Goal: Task Accomplishment & Management: Manage account settings

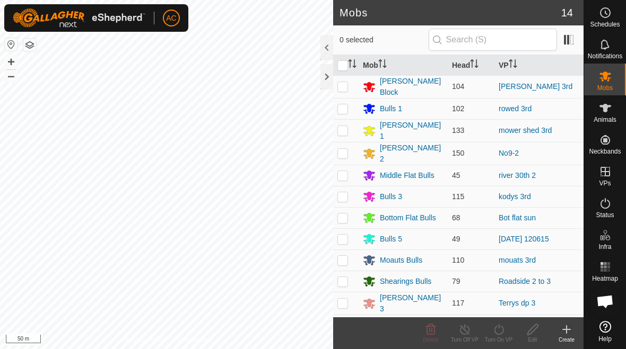
click at [338, 174] on p-checkbox at bounding box center [342, 175] width 11 height 8
checkbox input "true"
click at [502, 331] on icon at bounding box center [498, 329] width 13 height 13
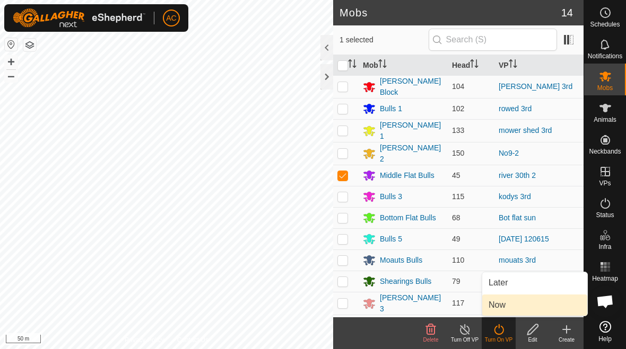
click at [520, 305] on link "Now" at bounding box center [534, 305] width 105 height 21
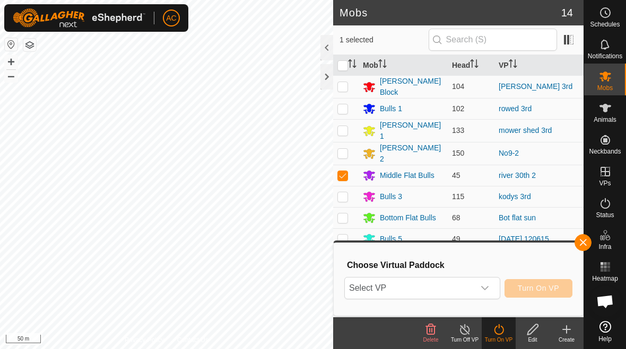
click at [491, 288] on div "dropdown trigger" at bounding box center [484, 288] width 21 height 21
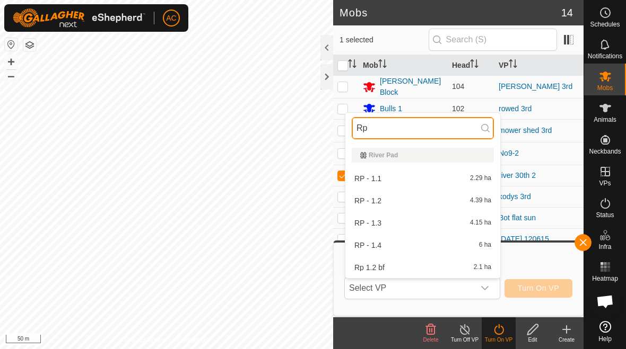
type input "Rp"
click at [410, 178] on div "RP - 1.1 2.29 ha" at bounding box center [423, 178] width 142 height 13
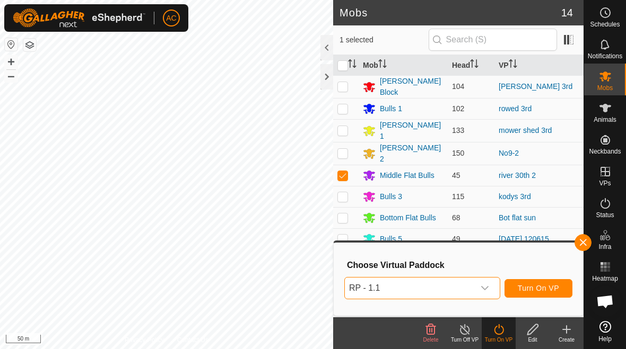
click at [542, 290] on span "Turn On VP" at bounding box center [538, 288] width 41 height 8
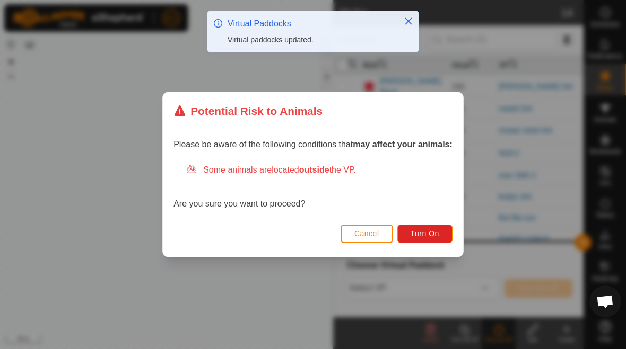
click at [436, 231] on span "Turn On" at bounding box center [424, 234] width 29 height 8
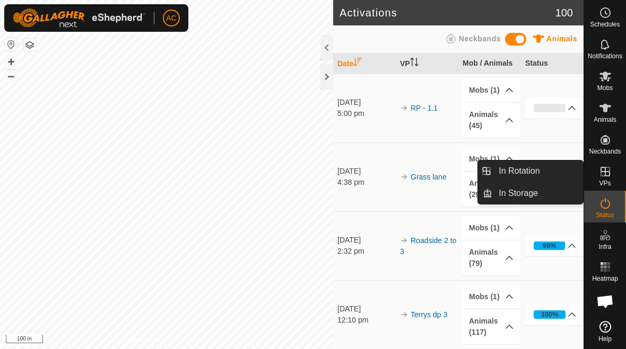
click at [541, 172] on link "In Rotation" at bounding box center [537, 171] width 91 height 21
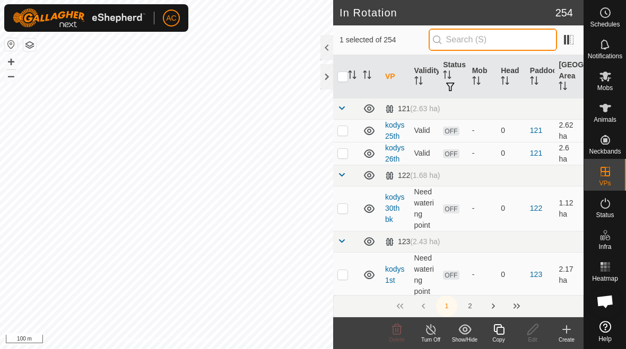
click at [511, 45] on input "text" at bounding box center [492, 40] width 128 height 22
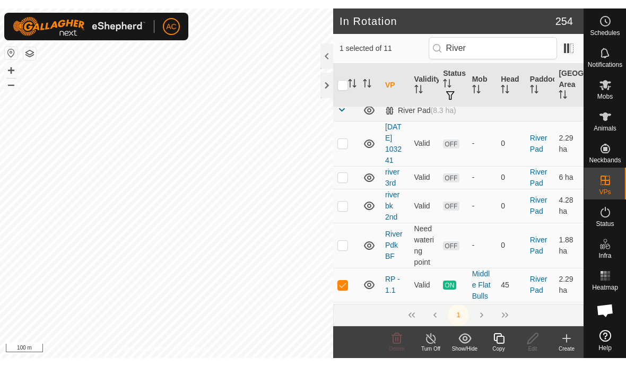
scroll to position [125, 0]
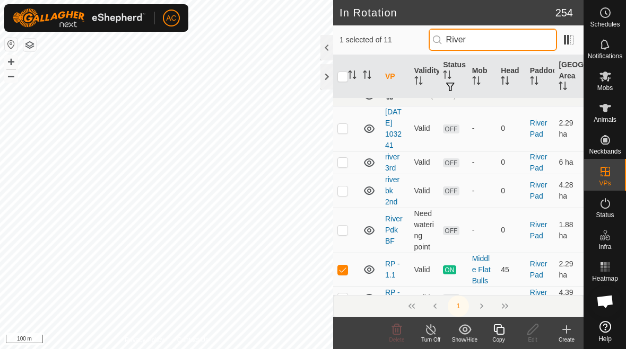
click at [518, 38] on input "River" at bounding box center [492, 40] width 128 height 22
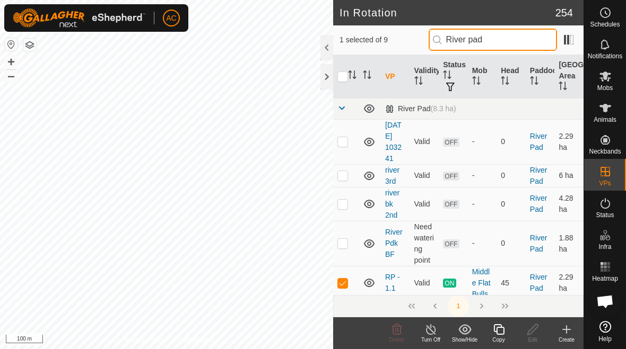
type input "River pad"
click at [337, 146] on p-checkbox at bounding box center [342, 141] width 11 height 8
click at [344, 143] on p-checkbox at bounding box center [342, 141] width 11 height 8
click at [348, 147] on td at bounding box center [345, 141] width 25 height 45
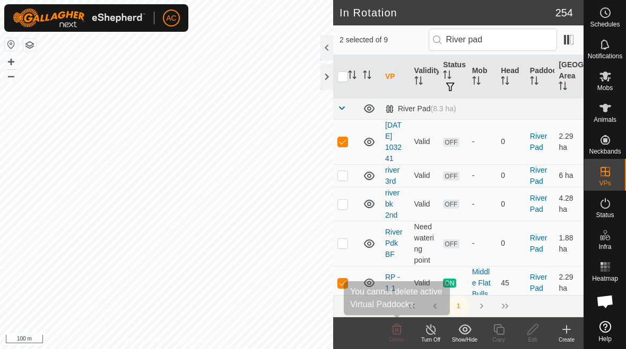
click at [399, 329] on icon at bounding box center [396, 329] width 13 height 13
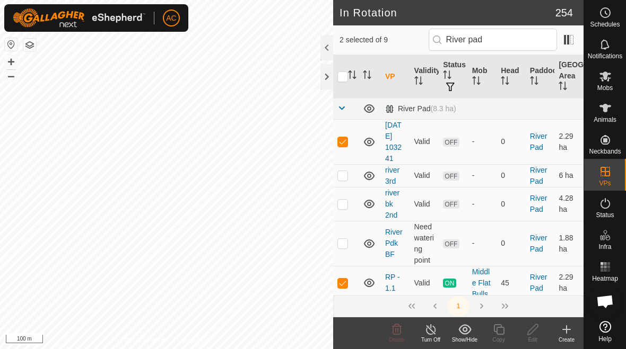
click at [396, 338] on span "Delete" at bounding box center [396, 340] width 15 height 6
click at [396, 334] on icon at bounding box center [396, 329] width 13 height 13
click at [342, 143] on p-checkbox at bounding box center [342, 141] width 11 height 8
checkbox input "false"
click at [346, 179] on p-checkbox at bounding box center [342, 175] width 11 height 8
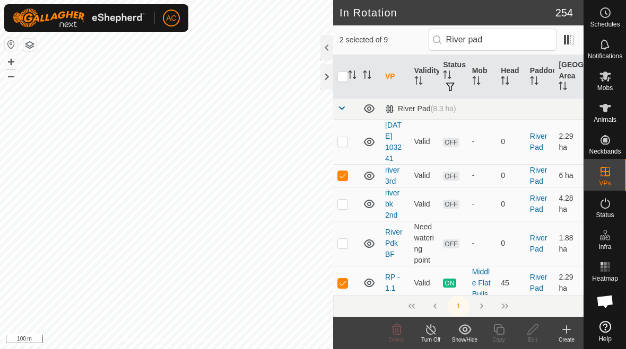
click at [344, 179] on p-checkbox at bounding box center [342, 175] width 11 height 8
checkbox input "false"
click at [343, 205] on p-checkbox at bounding box center [342, 204] width 11 height 8
click at [342, 205] on p-checkbox at bounding box center [342, 204] width 11 height 8
checkbox input "false"
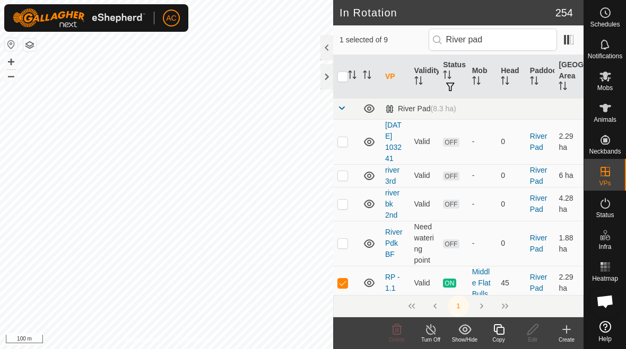
click at [345, 177] on p-checkbox at bounding box center [342, 175] width 11 height 8
checkbox input "true"
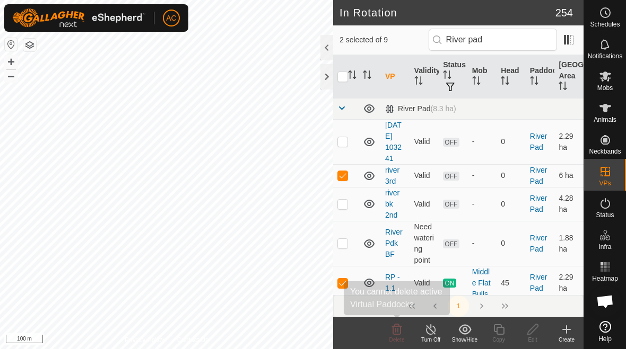
click at [401, 326] on icon at bounding box center [396, 329] width 13 height 13
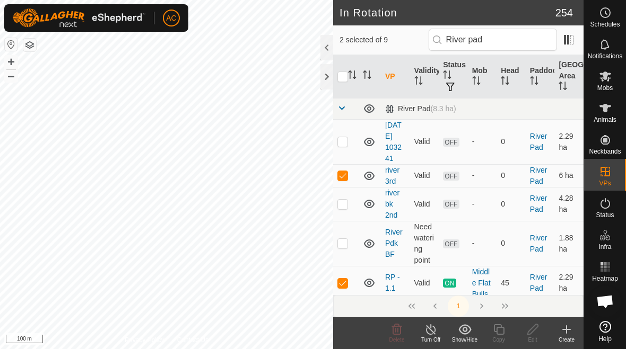
click at [398, 334] on icon at bounding box center [396, 329] width 13 height 13
click at [398, 328] on icon at bounding box center [396, 329] width 13 height 13
click at [400, 338] on span "Delete" at bounding box center [396, 340] width 15 height 6
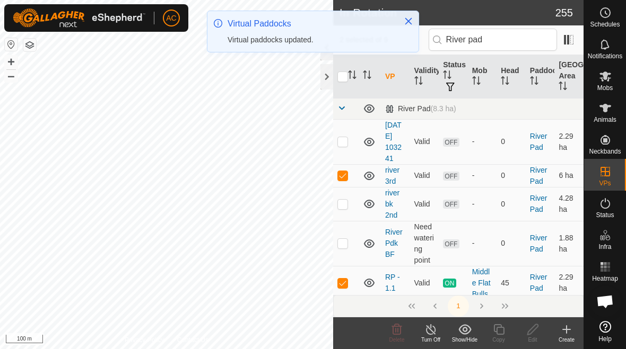
click at [396, 333] on icon at bounding box center [396, 329] width 13 height 13
click at [397, 323] on icon at bounding box center [396, 329] width 13 height 13
click at [394, 337] on span "Delete" at bounding box center [396, 340] width 15 height 6
click at [396, 340] on span "Delete" at bounding box center [396, 340] width 15 height 6
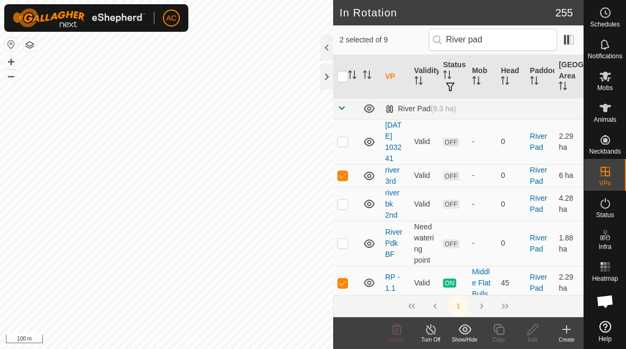
click at [346, 205] on p-checkbox at bounding box center [342, 204] width 11 height 8
click at [339, 203] on p-checkbox at bounding box center [342, 204] width 11 height 8
checkbox input "false"
click at [344, 285] on p-checkbox at bounding box center [342, 283] width 11 height 8
checkbox input "false"
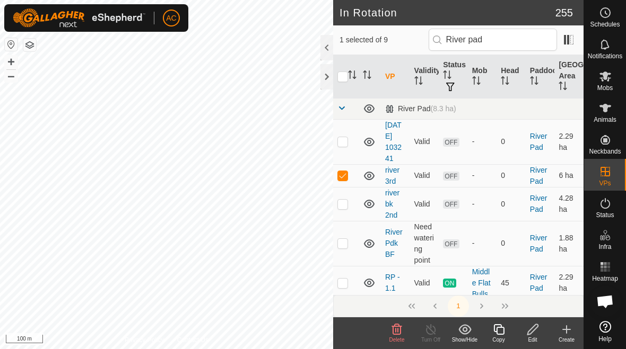
click at [342, 176] on p-checkbox at bounding box center [342, 175] width 11 height 8
checkbox input "false"
click at [344, 148] on td at bounding box center [345, 141] width 25 height 45
click at [399, 333] on icon at bounding box center [396, 329] width 13 height 13
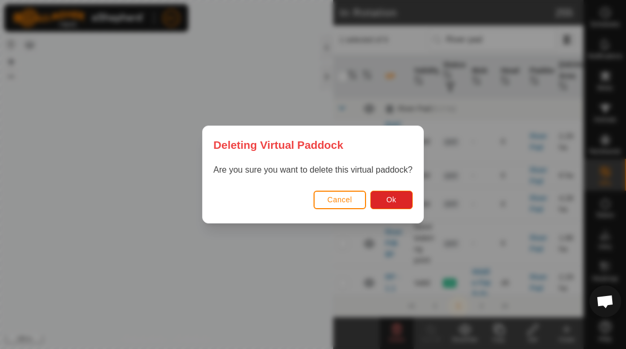
click at [400, 198] on button "Ok" at bounding box center [391, 200] width 42 height 19
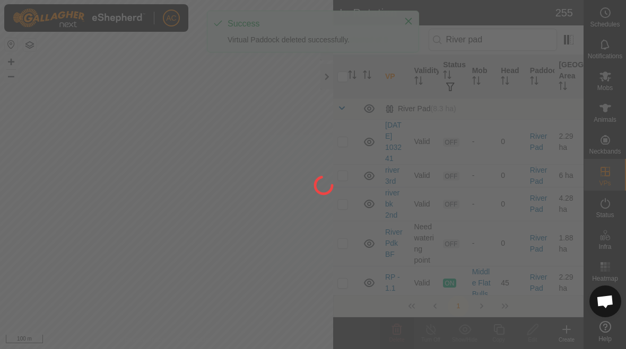
checkbox input "false"
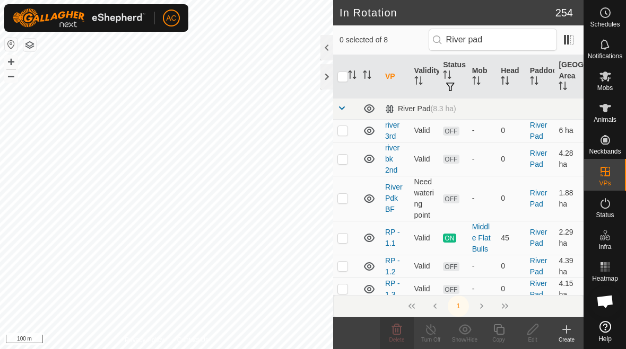
click at [342, 133] on p-checkbox at bounding box center [342, 130] width 11 height 8
click at [395, 330] on icon at bounding box center [396, 329] width 13 height 13
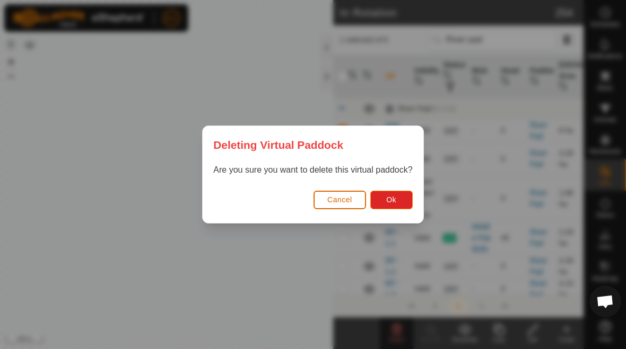
click at [392, 199] on span "Ok" at bounding box center [391, 200] width 10 height 8
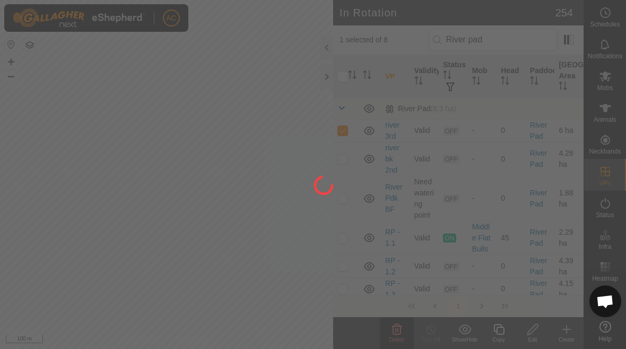
checkbox input "false"
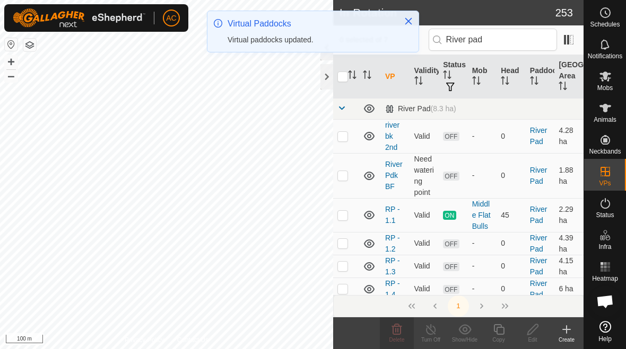
click at [349, 133] on td at bounding box center [345, 136] width 25 height 34
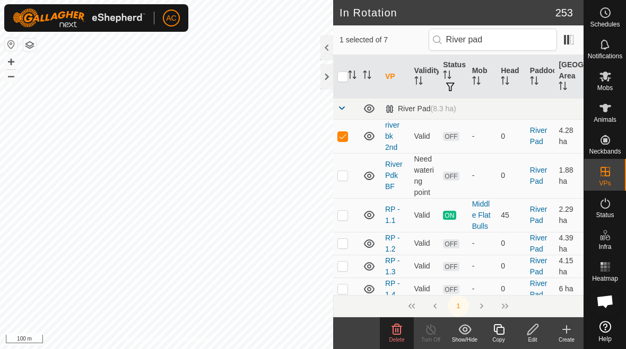
click at [347, 137] on p-checkbox at bounding box center [342, 136] width 11 height 8
checkbox input "false"
click at [347, 175] on p-checkbox at bounding box center [342, 175] width 11 height 8
click at [345, 172] on p-checkbox at bounding box center [342, 175] width 11 height 8
checkbox input "false"
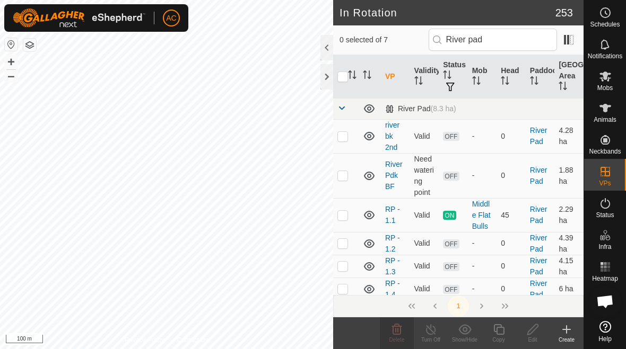
click at [346, 215] on p-checkbox at bounding box center [342, 215] width 11 height 8
checkbox input "true"
click at [344, 242] on p-checkbox at bounding box center [342, 243] width 11 height 8
checkbox input "true"
click at [347, 214] on p-checkbox at bounding box center [342, 215] width 11 height 8
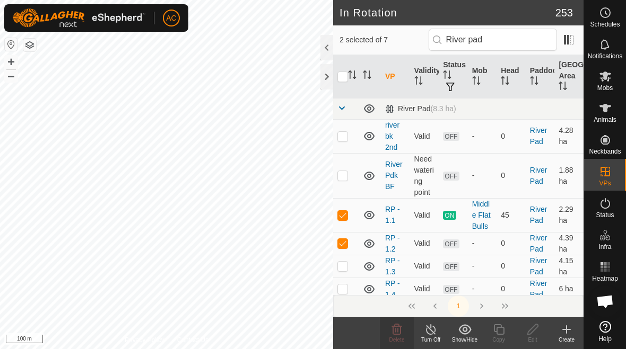
checkbox input "false"
click at [341, 246] on p-checkbox at bounding box center [342, 243] width 11 height 8
click at [343, 240] on p-checkbox at bounding box center [342, 243] width 11 height 8
click at [343, 241] on p-checkbox at bounding box center [342, 243] width 11 height 8
checkbox input "false"
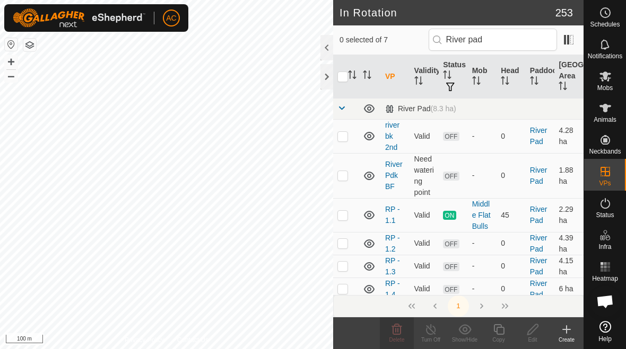
click at [346, 266] on p-checkbox at bounding box center [342, 266] width 11 height 8
checkbox input "true"
click at [344, 180] on p-checkbox at bounding box center [342, 175] width 11 height 8
click at [350, 174] on td at bounding box center [345, 175] width 25 height 45
checkbox input "false"
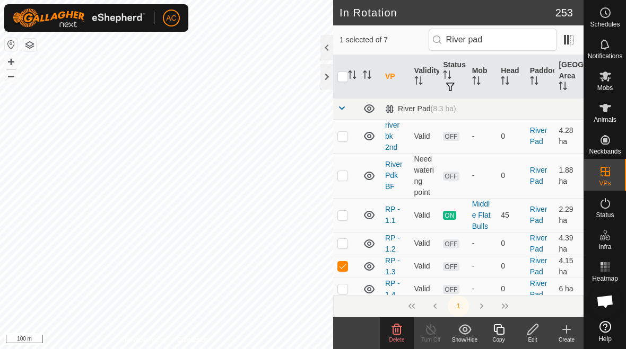
click at [347, 135] on p-checkbox at bounding box center [342, 136] width 11 height 8
click at [348, 138] on td at bounding box center [345, 136] width 25 height 34
checkbox input "false"
click at [346, 288] on p-checkbox at bounding box center [342, 289] width 11 height 8
checkbox input "true"
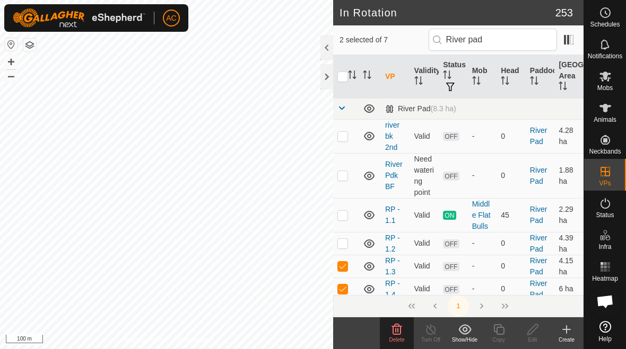
click at [345, 267] on p-checkbox at bounding box center [342, 266] width 11 height 8
checkbox input "false"
click at [344, 289] on p-checkbox at bounding box center [342, 289] width 11 height 8
checkbox input "false"
click at [338, 243] on p-checkbox at bounding box center [342, 243] width 11 height 8
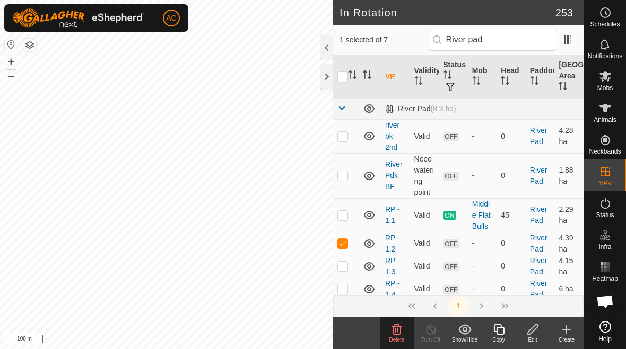
click at [343, 242] on p-checkbox at bounding box center [342, 243] width 11 height 8
checkbox input "false"
click at [345, 265] on p-checkbox at bounding box center [342, 266] width 11 height 8
click at [400, 331] on icon at bounding box center [397, 329] width 10 height 11
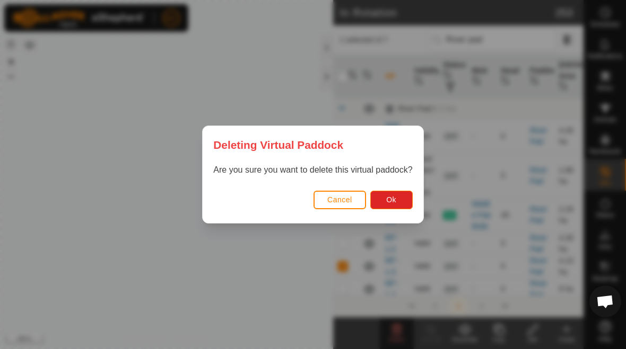
click at [397, 192] on button "Ok" at bounding box center [391, 200] width 42 height 19
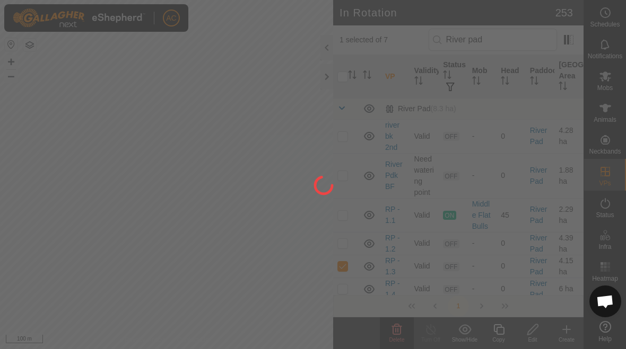
checkbox input "false"
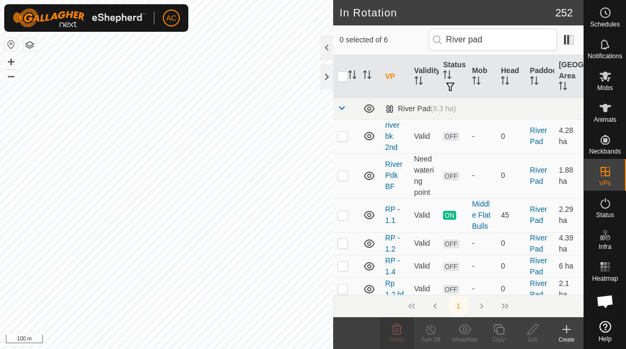
click at [566, 335] on icon at bounding box center [566, 329] width 13 height 13
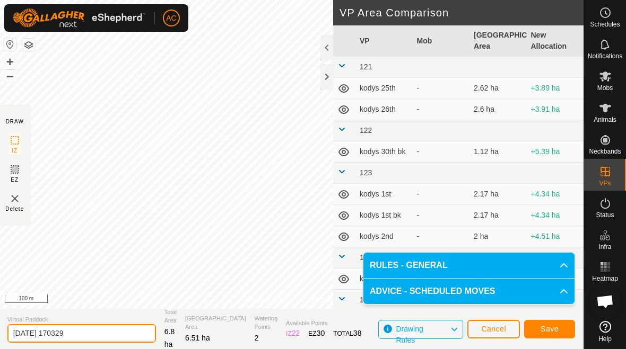
click at [101, 334] on input "2025-10-03 170329" at bounding box center [81, 334] width 148 height 19
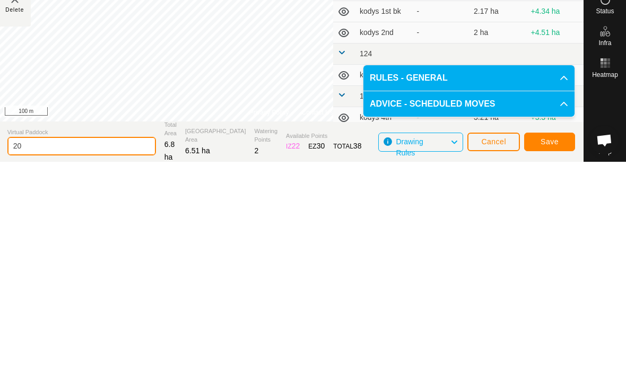
type input "2"
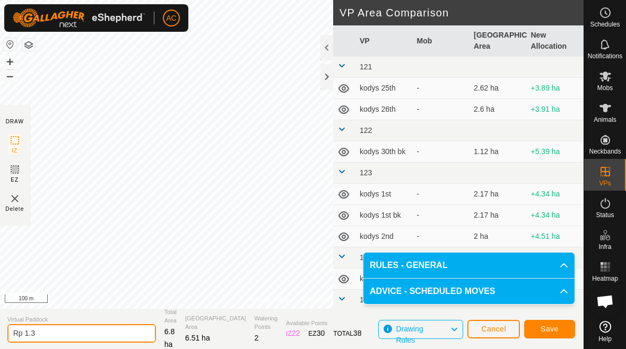
type input "Rp 1.3"
click at [550, 327] on span "Save" at bounding box center [549, 329] width 18 height 8
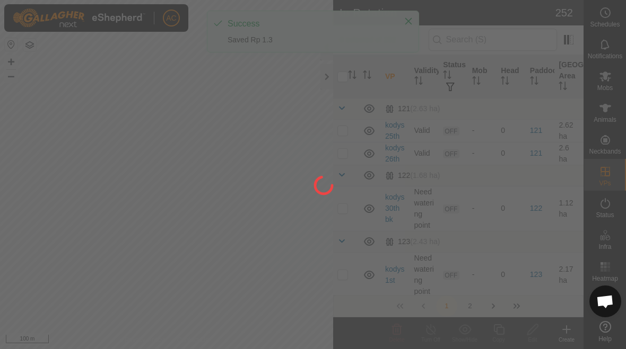
click at [406, 28] on div at bounding box center [313, 174] width 626 height 349
click at [407, 23] on div at bounding box center [313, 174] width 626 height 349
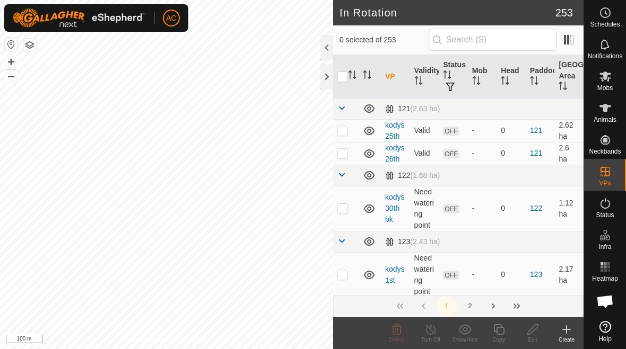
click at [570, 335] on icon at bounding box center [566, 329] width 13 height 13
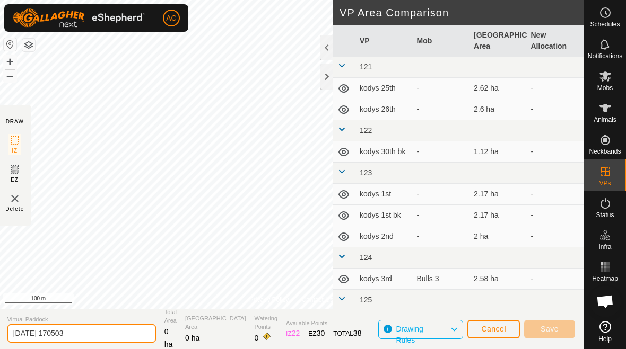
click at [96, 333] on input "2025-10-03 170503" at bounding box center [81, 334] width 148 height 19
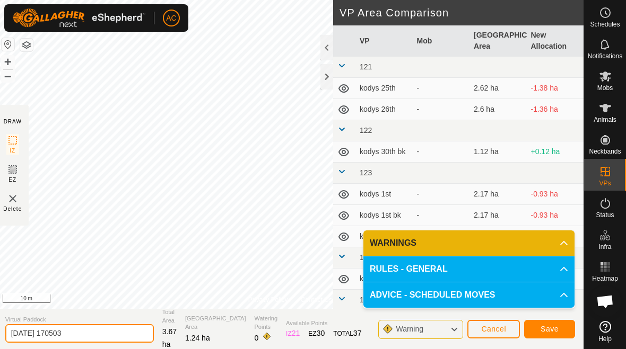
click at [100, 335] on input "2025-10-03 170503" at bounding box center [79, 334] width 148 height 19
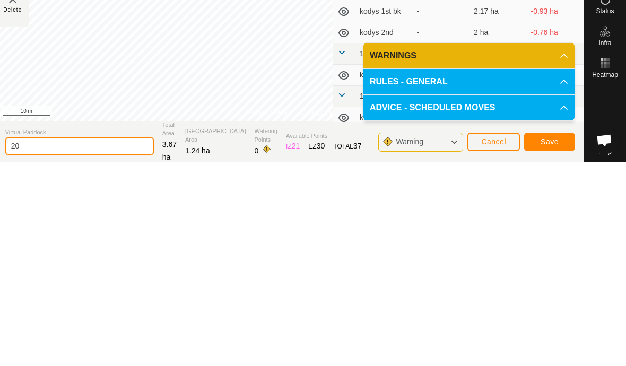
type input "2"
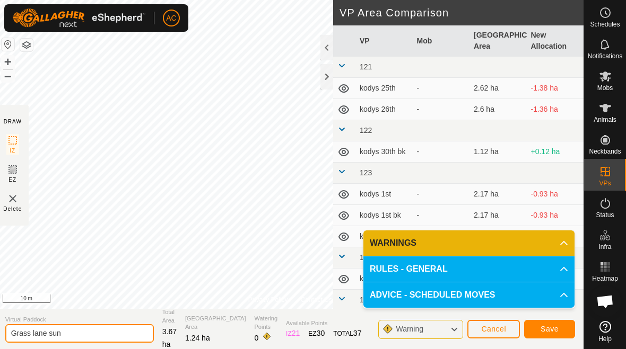
click at [92, 333] on input "Grass lane sun" at bounding box center [79, 334] width 148 height 19
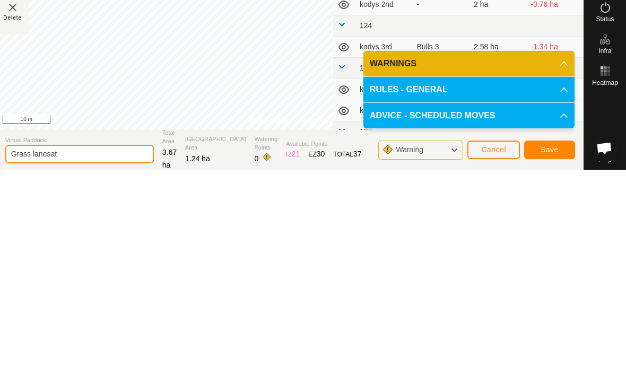
scroll to position [42, 0]
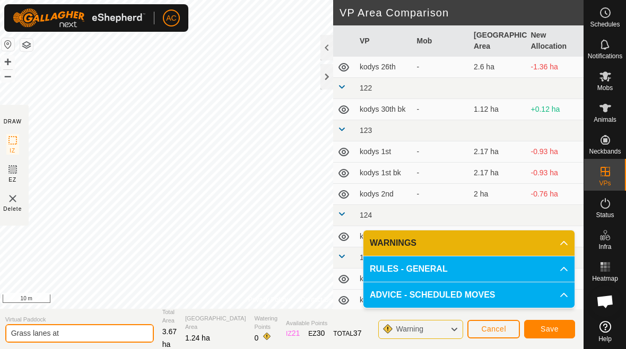
click at [76, 329] on input "Grass lanes at" at bounding box center [79, 334] width 148 height 19
click at [71, 327] on input "Grass lan e at" at bounding box center [79, 334] width 148 height 19
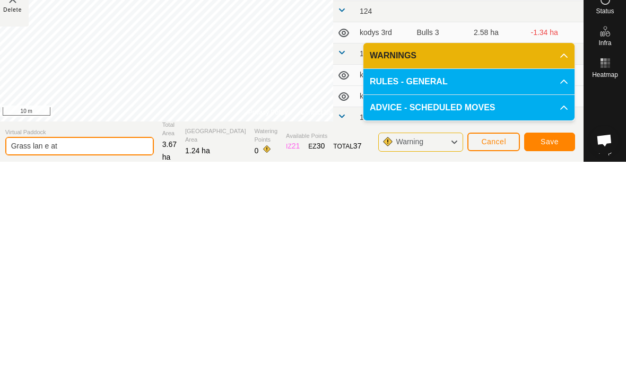
click at [92, 341] on input "Grass lan e at" at bounding box center [79, 350] width 148 height 19
click at [90, 341] on input "Grass lan e at" at bounding box center [79, 350] width 148 height 19
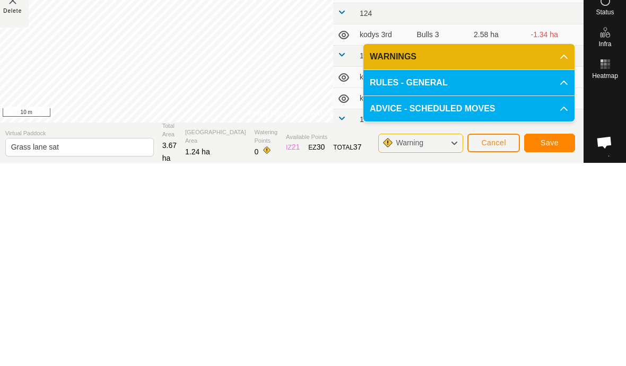
scroll to position [0, 0]
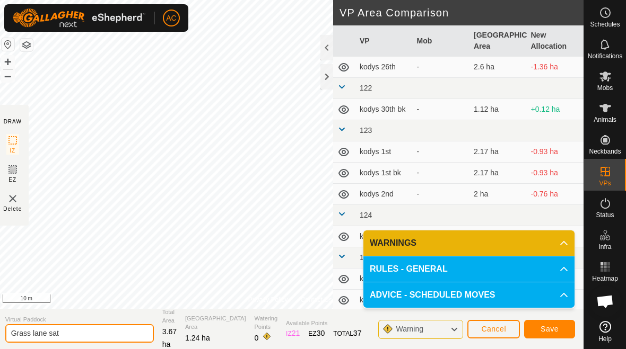
type input "Grass lane sat"
click at [553, 329] on span "Save" at bounding box center [549, 329] width 18 height 8
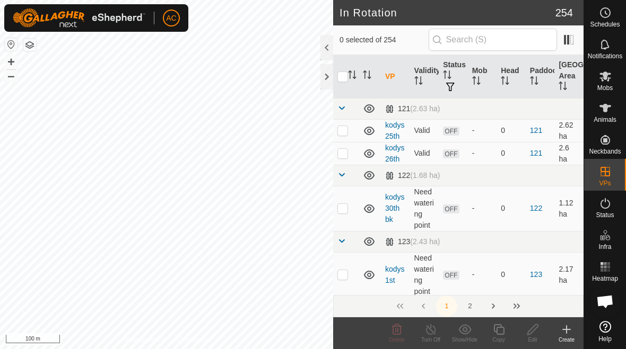
click at [570, 334] on icon at bounding box center [566, 329] width 13 height 13
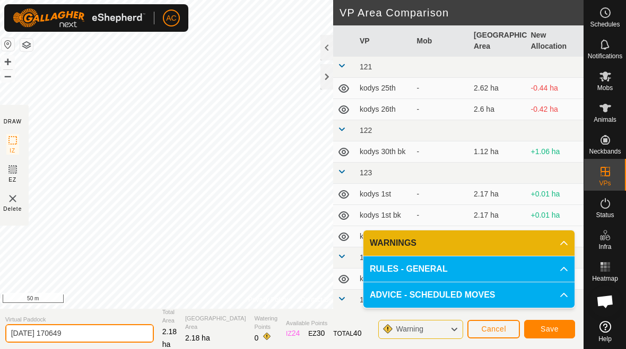
click at [90, 336] on input "2025-10-03 170649" at bounding box center [79, 334] width 148 height 19
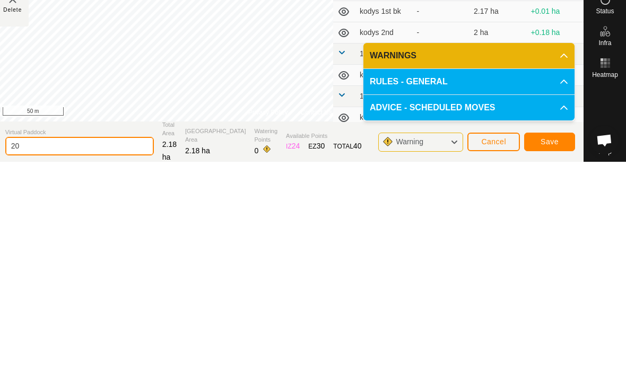
type input "2"
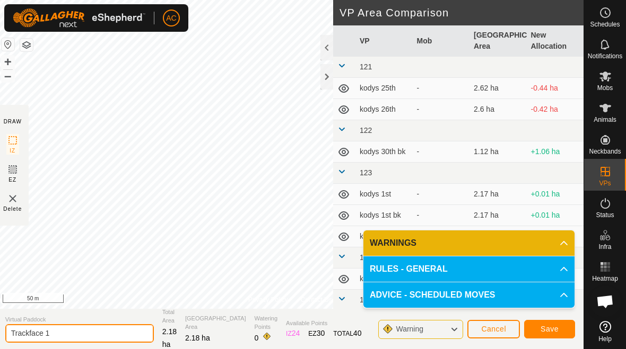
click at [98, 329] on input "Trackface 1" at bounding box center [79, 334] width 148 height 19
type input "Track face 1"
click at [552, 326] on span "Save" at bounding box center [549, 329] width 18 height 8
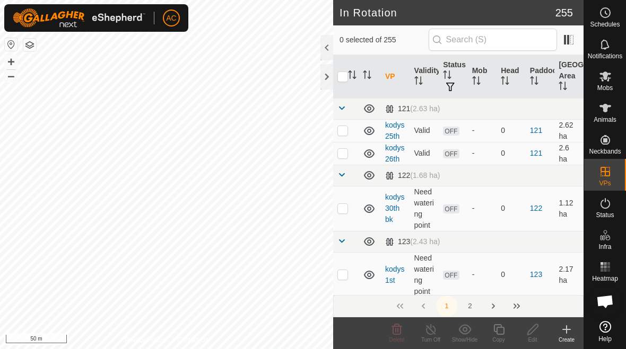
click at [566, 337] on div "Create" at bounding box center [566, 340] width 34 height 8
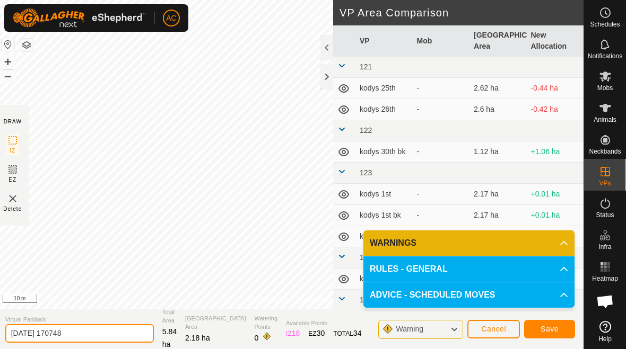
click at [94, 335] on input "2025-10-03 170748" at bounding box center [79, 334] width 148 height 19
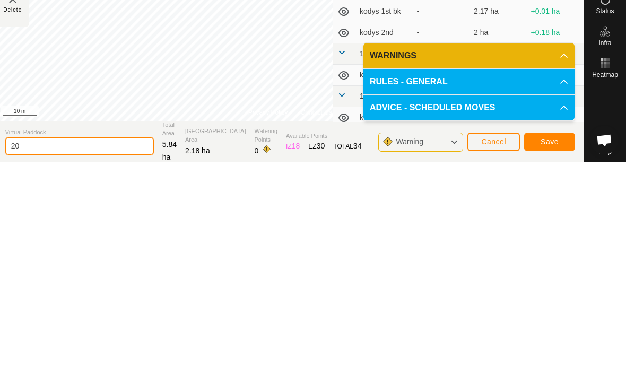
type input "2"
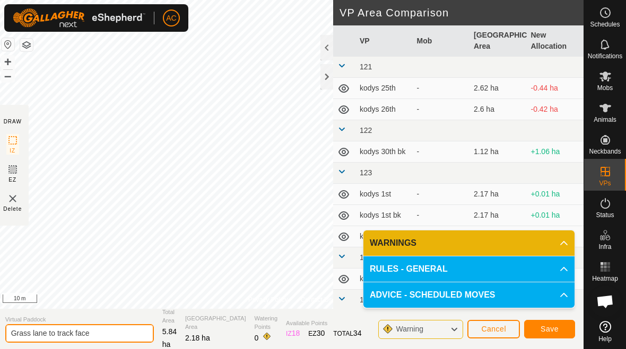
type input "Grass lane to track face"
click at [560, 326] on button "Save" at bounding box center [549, 329] width 51 height 19
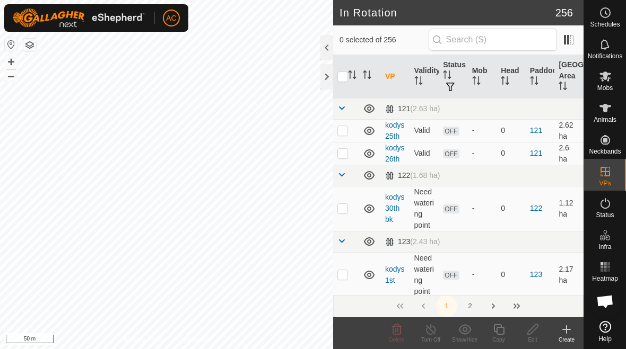
click at [567, 330] on icon at bounding box center [566, 330] width 7 height 0
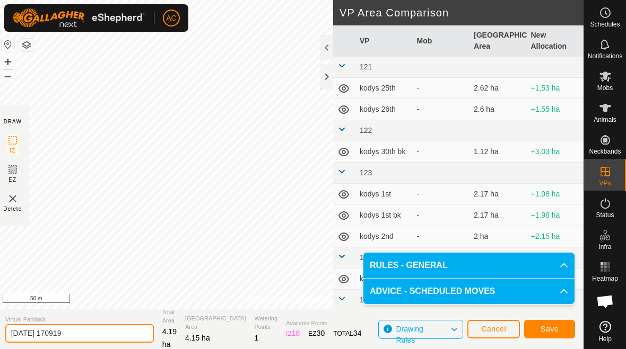
click at [101, 328] on input "2025-10-03 170919" at bounding box center [79, 334] width 148 height 19
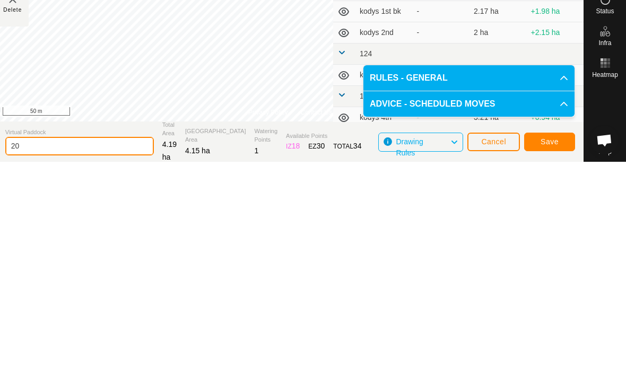
type input "2"
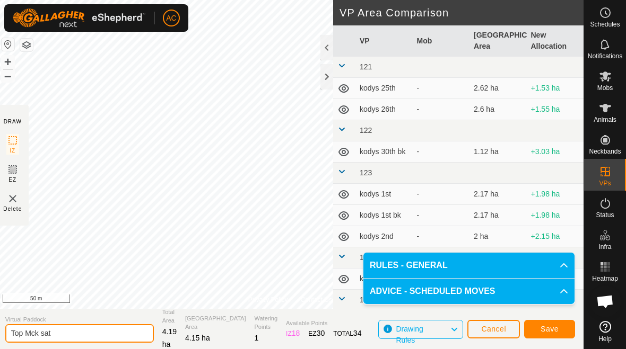
type input "Top Mck sat"
click at [562, 327] on button "Save" at bounding box center [549, 329] width 51 height 19
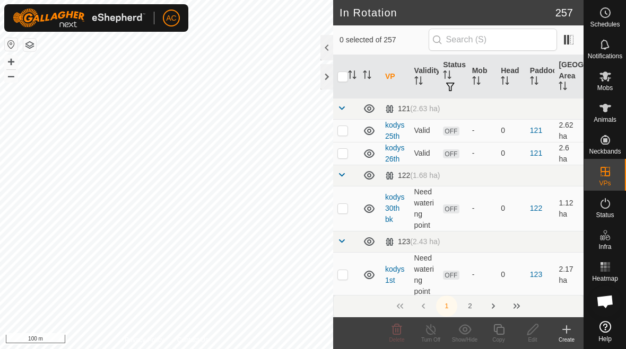
click at [565, 336] on div "Create" at bounding box center [566, 340] width 34 height 8
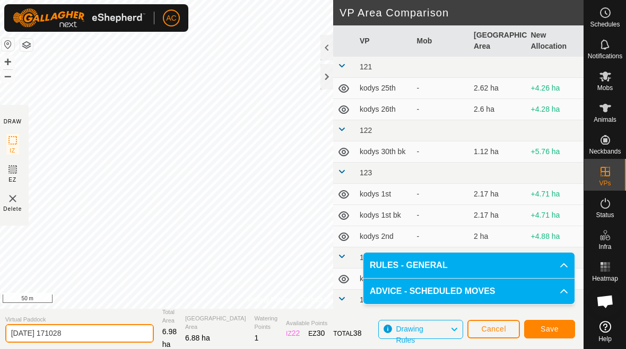
click at [101, 330] on input "[DATE] 171028" at bounding box center [79, 334] width 148 height 19
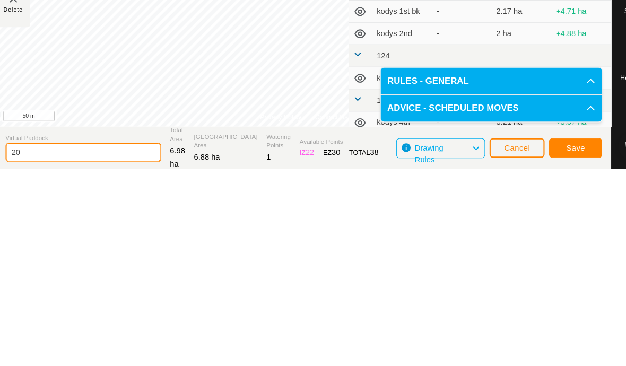
type input "2"
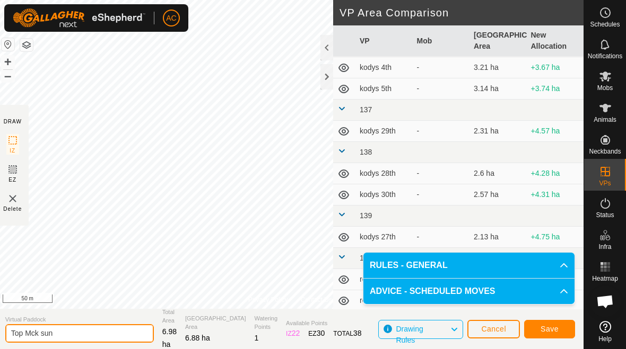
type input "Top Mck sun"
click at [555, 331] on span "Save" at bounding box center [549, 329] width 18 height 8
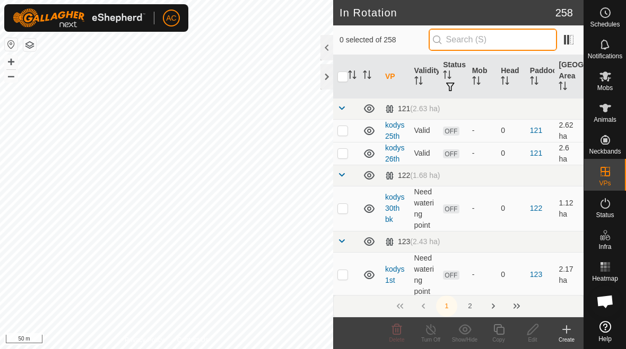
click at [522, 37] on input "text" at bounding box center [492, 40] width 128 height 22
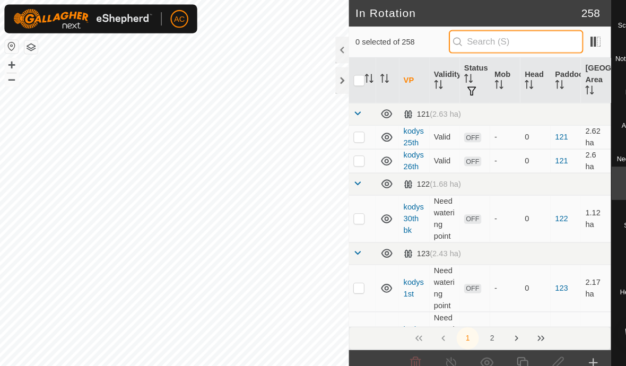
type input "B"
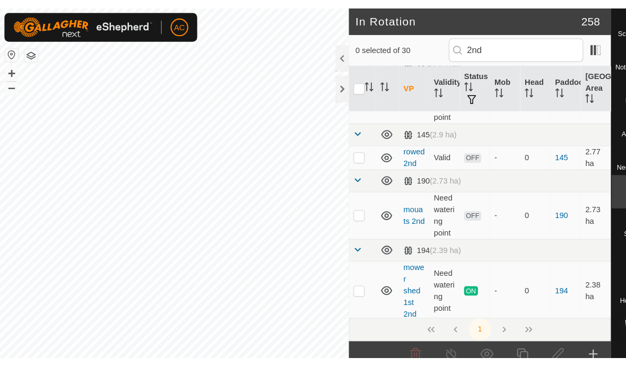
scroll to position [147, 0]
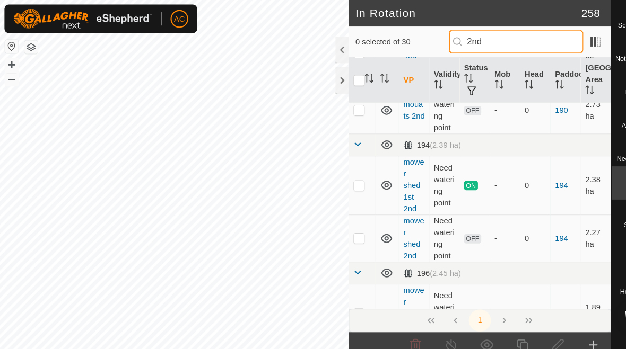
click at [520, 46] on input "2nd" at bounding box center [492, 40] width 128 height 22
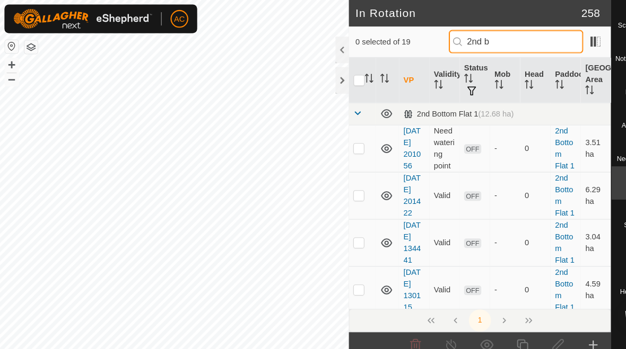
scroll to position [0, 0]
type input "2nd b"
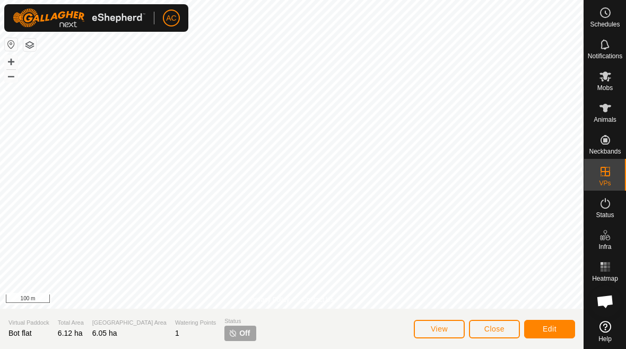
click at [445, 330] on span "View" at bounding box center [439, 329] width 17 height 8
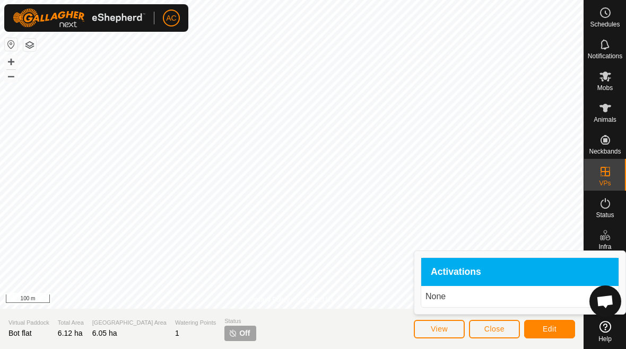
click at [442, 332] on span "View" at bounding box center [439, 329] width 17 height 8
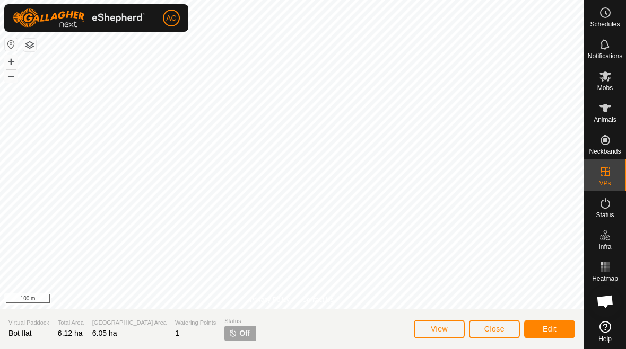
click at [502, 328] on span "Close" at bounding box center [494, 329] width 20 height 8
click at [549, 330] on span "Edit" at bounding box center [549, 329] width 14 height 8
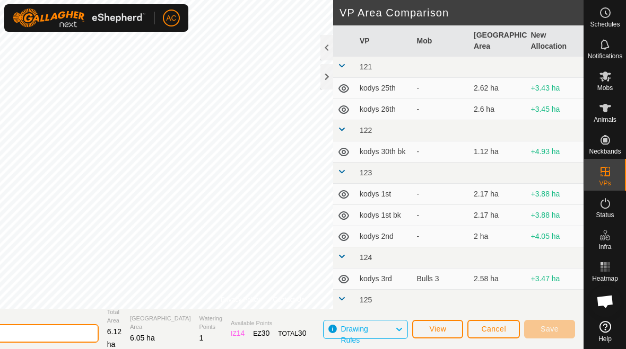
click at [76, 335] on input "Bot flat" at bounding box center [24, 334] width 148 height 19
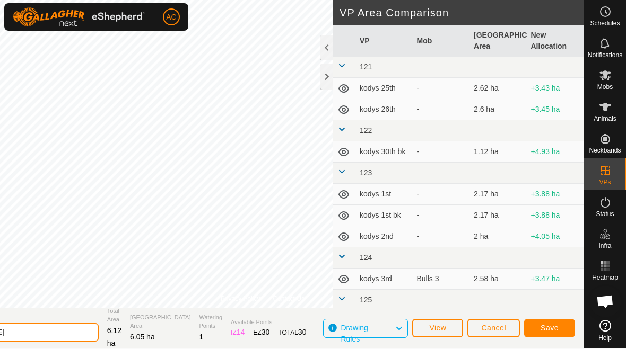
type input "Bot flat [DATE]"
click at [552, 328] on span "Save" at bounding box center [549, 328] width 18 height 8
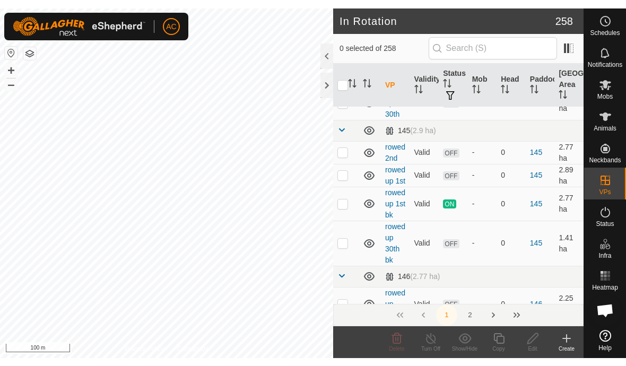
scroll to position [900, 0]
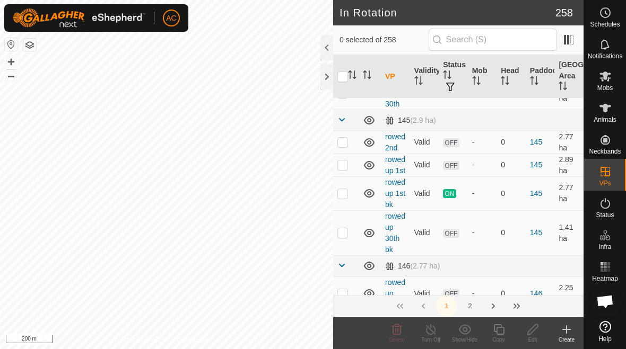
click at [328, 77] on div at bounding box center [326, 76] width 13 height 25
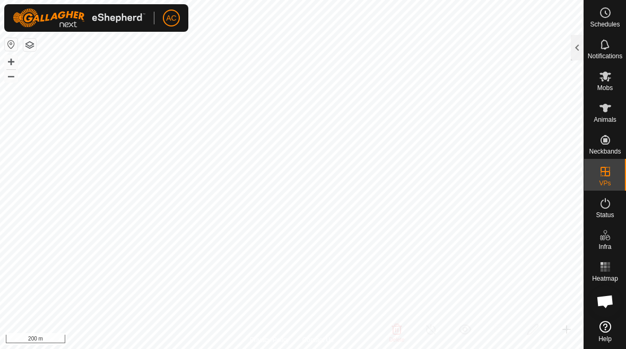
click at [574, 51] on div at bounding box center [577, 47] width 13 height 25
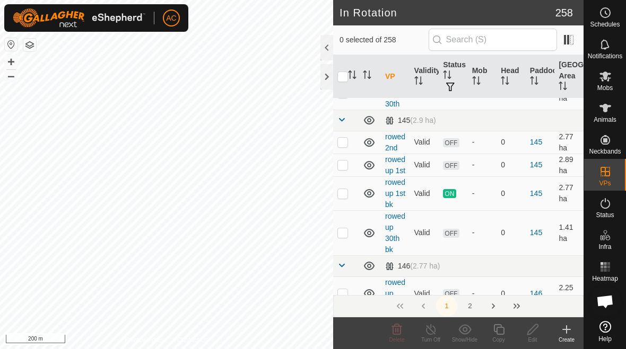
click at [568, 332] on icon at bounding box center [566, 329] width 13 height 13
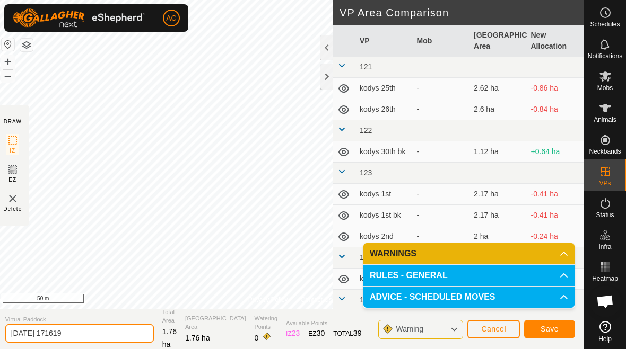
click at [93, 337] on input "[DATE] 171619" at bounding box center [79, 334] width 148 height 19
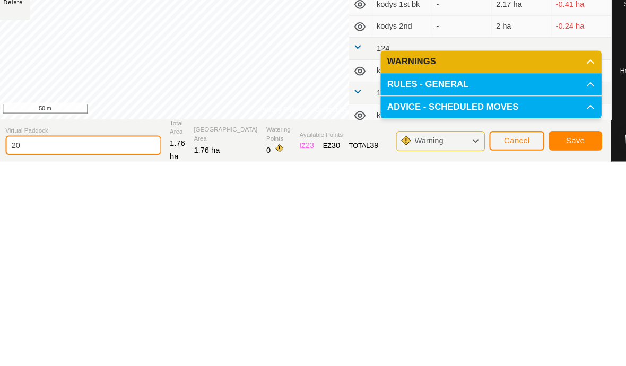
type input "2"
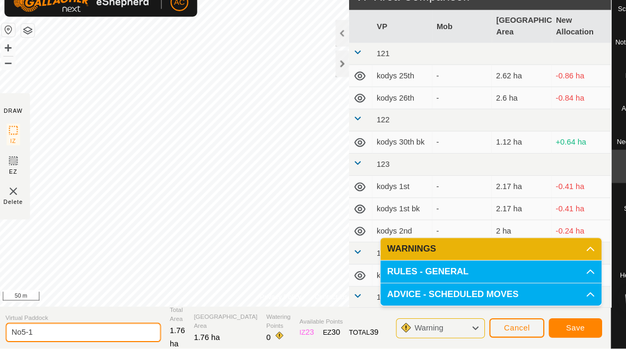
click at [68, 325] on input "No5-1" at bounding box center [79, 334] width 148 height 19
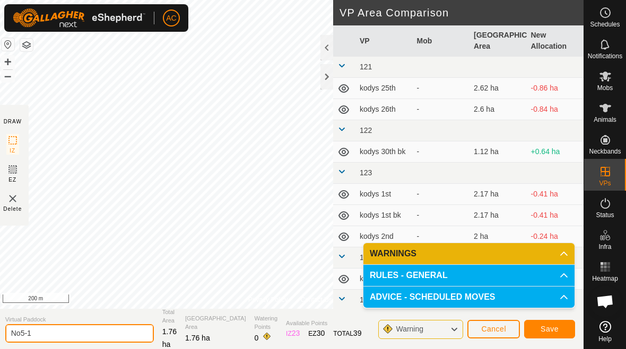
type input "No5-1"
click at [555, 327] on span "Save" at bounding box center [549, 329] width 18 height 8
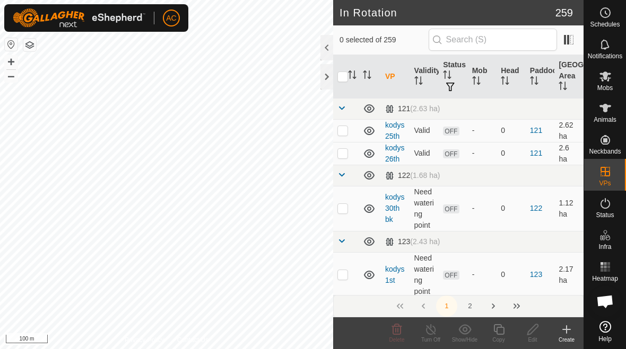
click at [562, 337] on div "Create" at bounding box center [566, 340] width 34 height 8
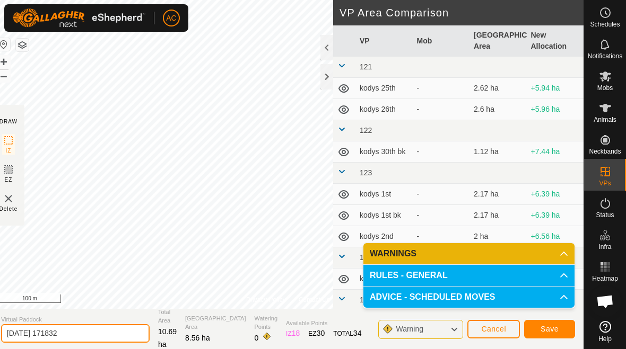
click at [101, 335] on input "[DATE] 171832" at bounding box center [75, 334] width 148 height 19
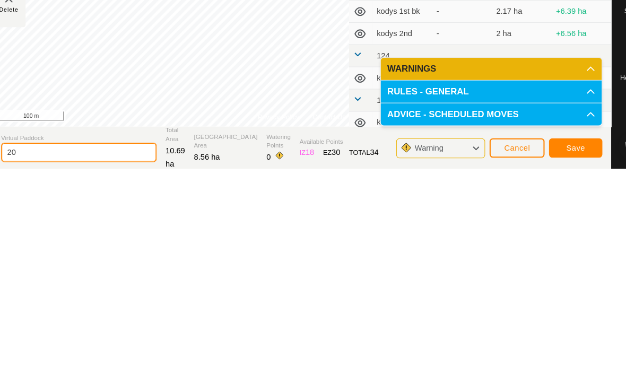
type input "2"
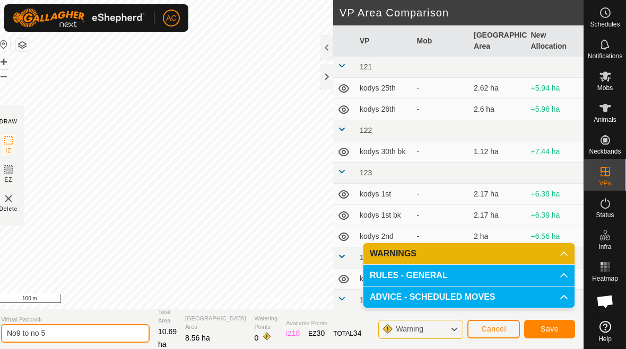
type input "No9 to no 5"
click at [548, 330] on span "Save" at bounding box center [549, 329] width 18 height 8
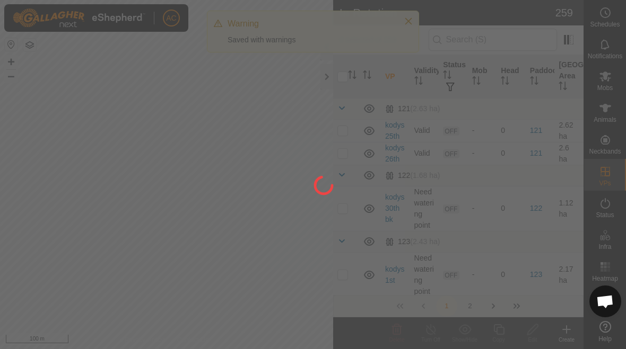
click at [409, 23] on div at bounding box center [313, 174] width 626 height 349
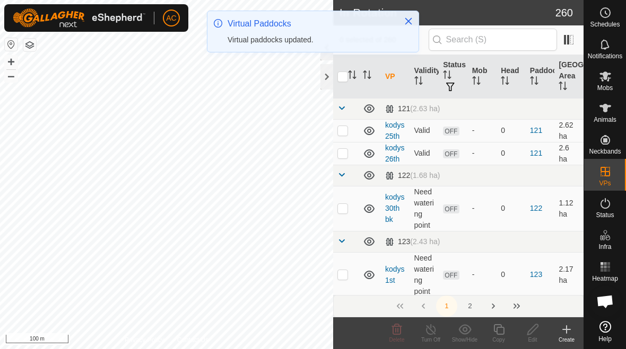
click at [407, 19] on icon "Close" at bounding box center [408, 21] width 7 height 7
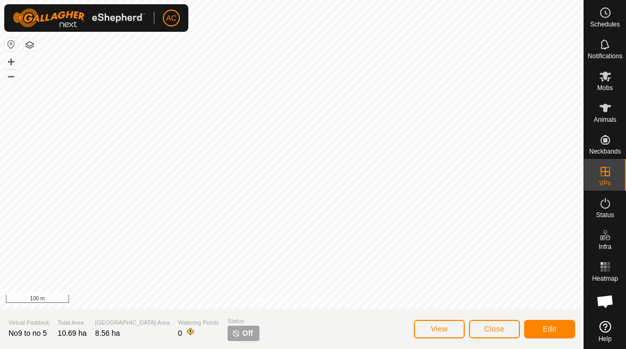
click at [485, 338] on button "Close" at bounding box center [494, 329] width 51 height 19
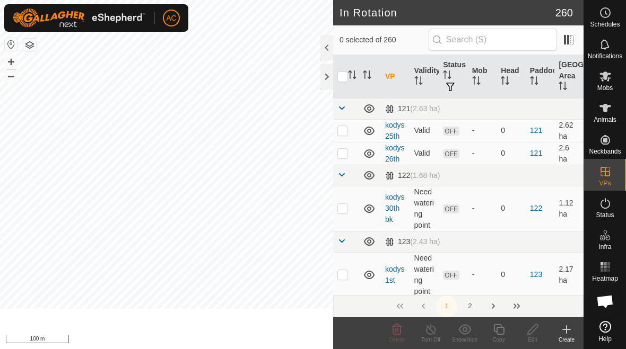
click at [492, 325] on icon at bounding box center [498, 329] width 13 height 13
click at [325, 78] on div at bounding box center [326, 76] width 13 height 25
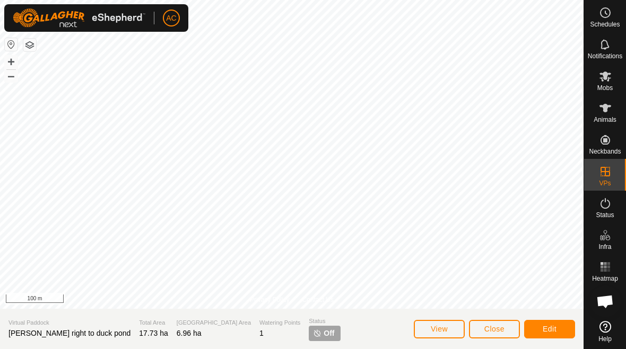
click at [551, 326] on span "Edit" at bounding box center [549, 329] width 14 height 8
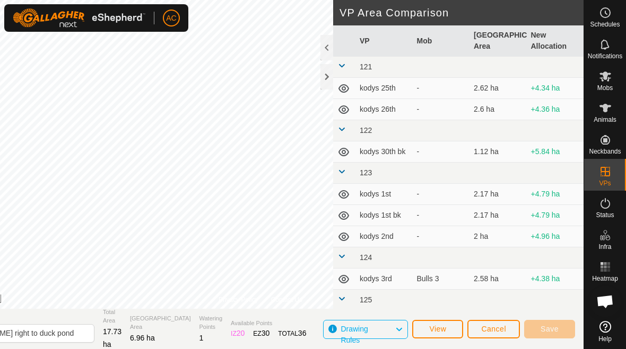
click at [506, 327] on button "Cancel" at bounding box center [493, 329] width 52 height 19
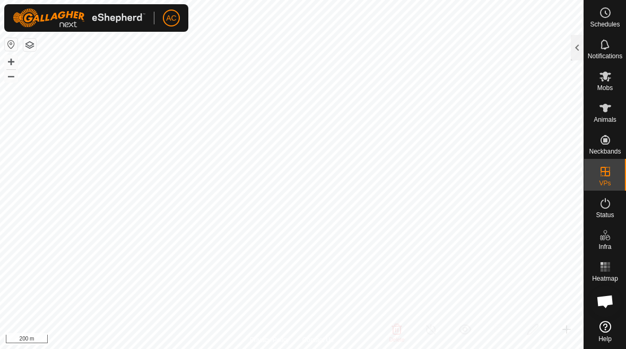
click at [571, 47] on div at bounding box center [577, 47] width 13 height 25
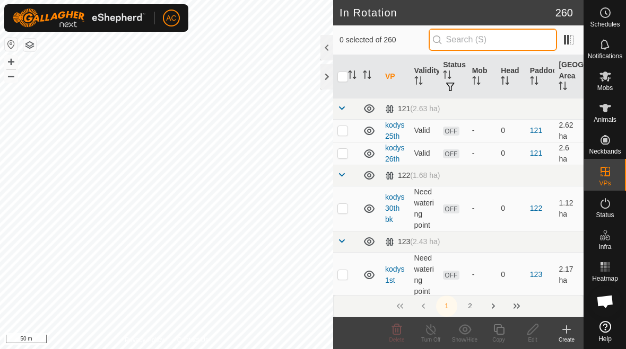
click at [498, 42] on input "text" at bounding box center [492, 40] width 128 height 22
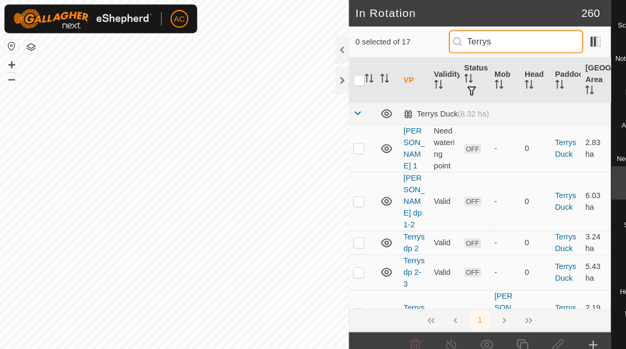
type input "Terrys"
click at [346, 256] on p-checkbox at bounding box center [342, 260] width 11 height 8
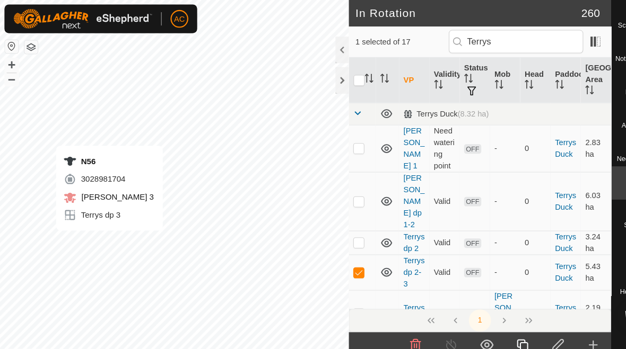
click at [340, 256] on p-checkbox at bounding box center [342, 260] width 11 height 8
checkbox input "false"
click at [344, 295] on p-checkbox at bounding box center [342, 299] width 11 height 8
checkbox input "false"
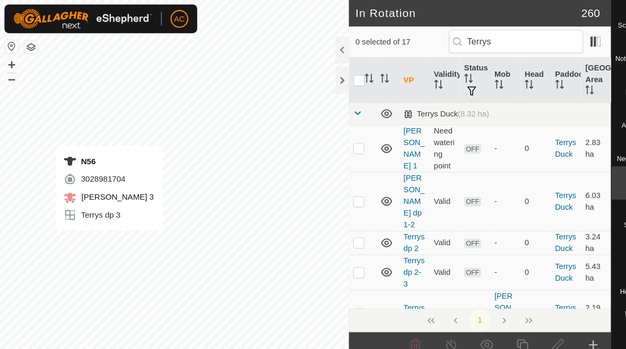
click at [340, 256] on p-checkbox at bounding box center [342, 260] width 11 height 8
click at [344, 243] on td at bounding box center [345, 260] width 25 height 34
checkbox input "false"
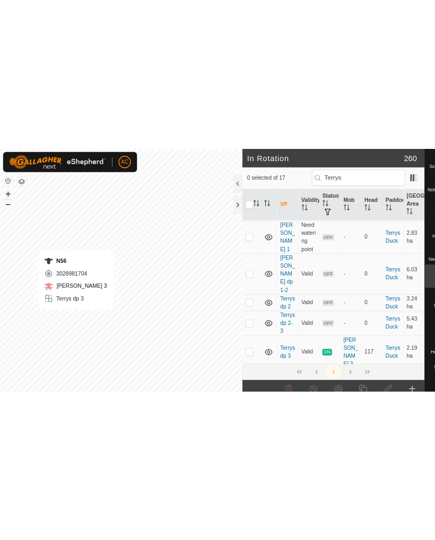
scroll to position [22, 0]
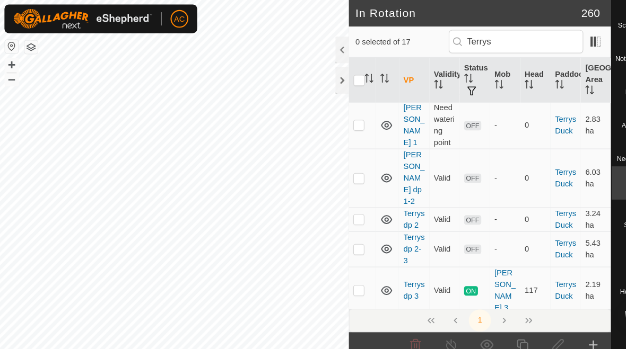
click at [326, 80] on div at bounding box center [326, 76] width 13 height 25
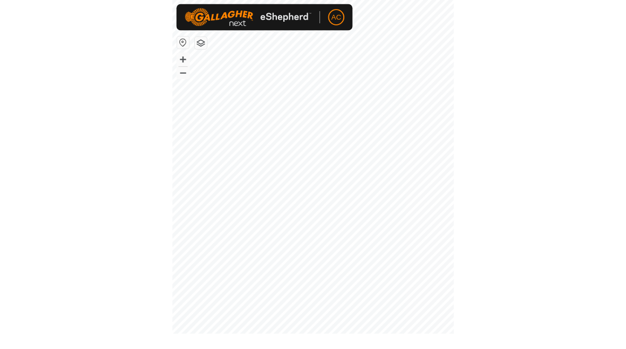
scroll to position [0, 0]
